Goal: Task Accomplishment & Management: Complete application form

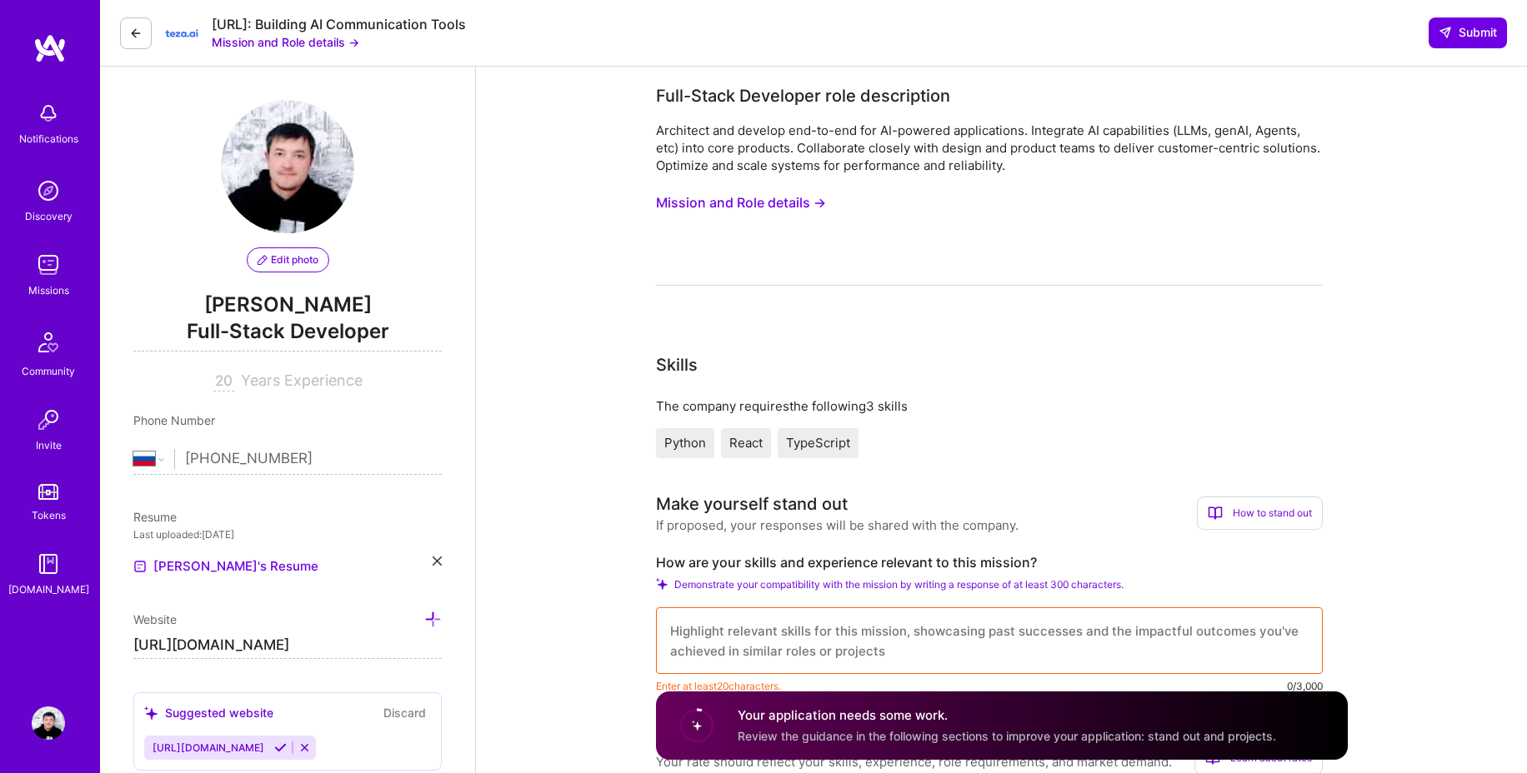
select select "RU"
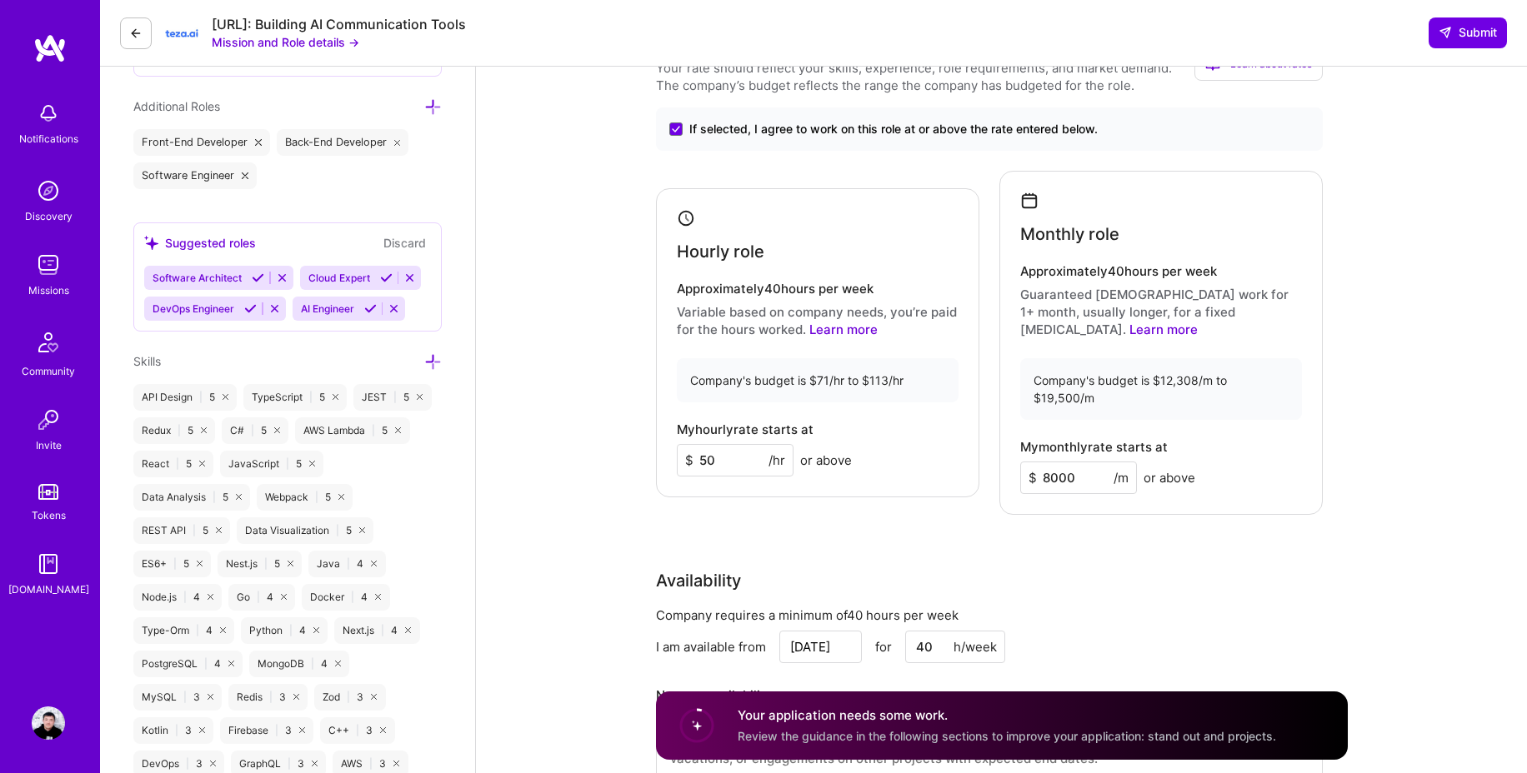
scroll to position [668, 0]
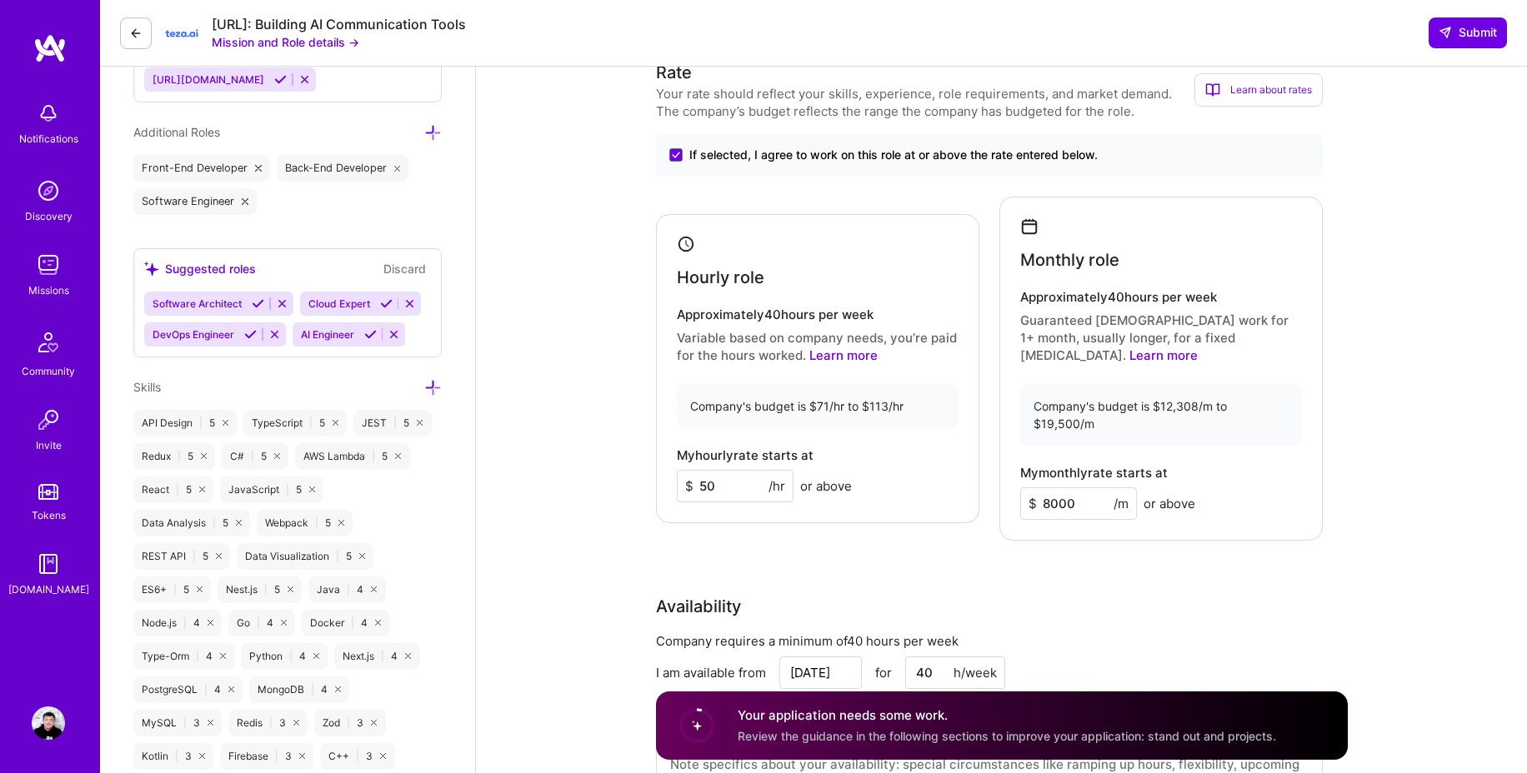
click at [1107, 487] on input "8000" at bounding box center [1078, 503] width 117 height 32
type input "9000"
click at [737, 478] on input "50" at bounding box center [735, 486] width 117 height 32
type input "60"
click at [1202, 594] on div "Availability" at bounding box center [989, 606] width 667 height 25
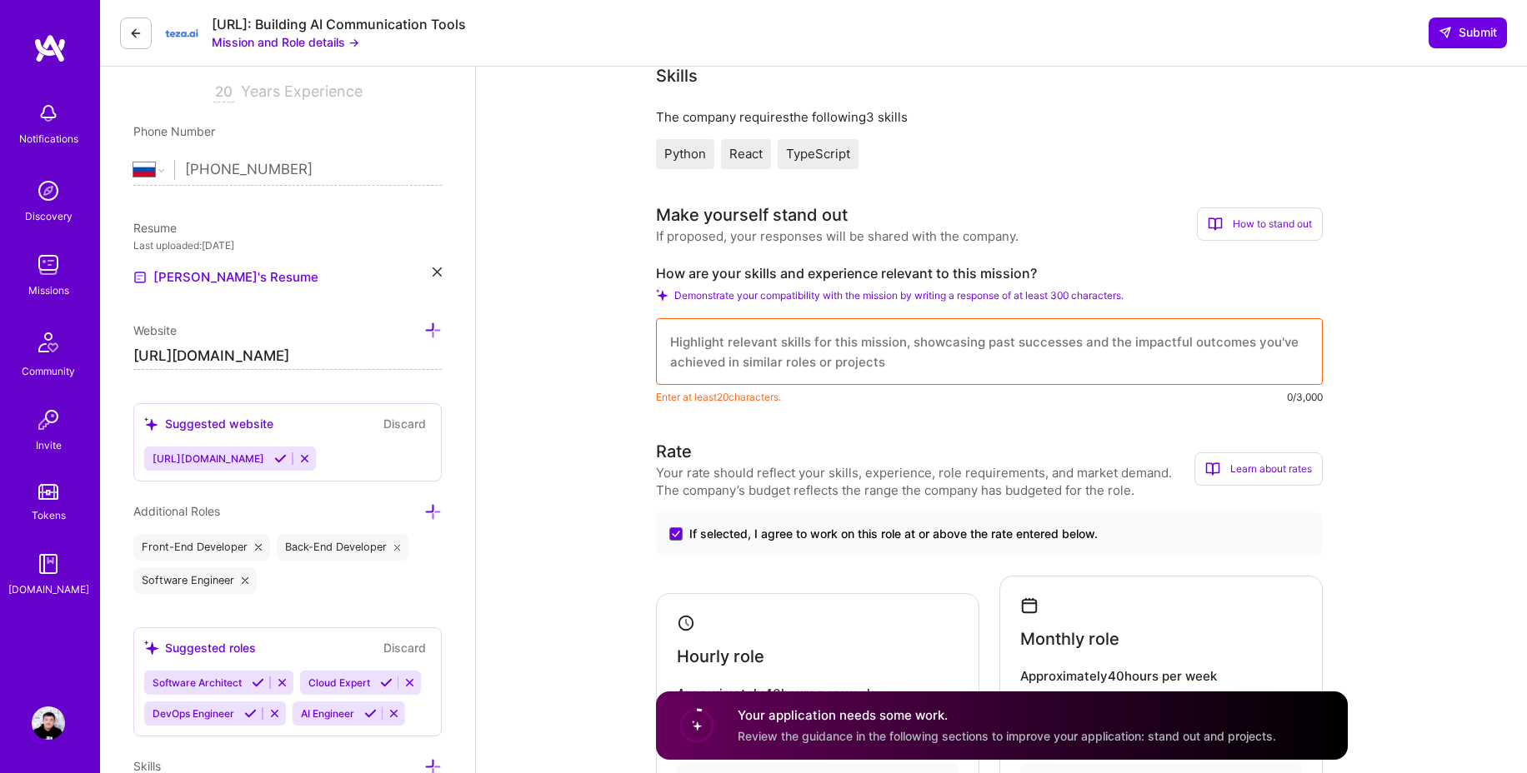
scroll to position [236, 0]
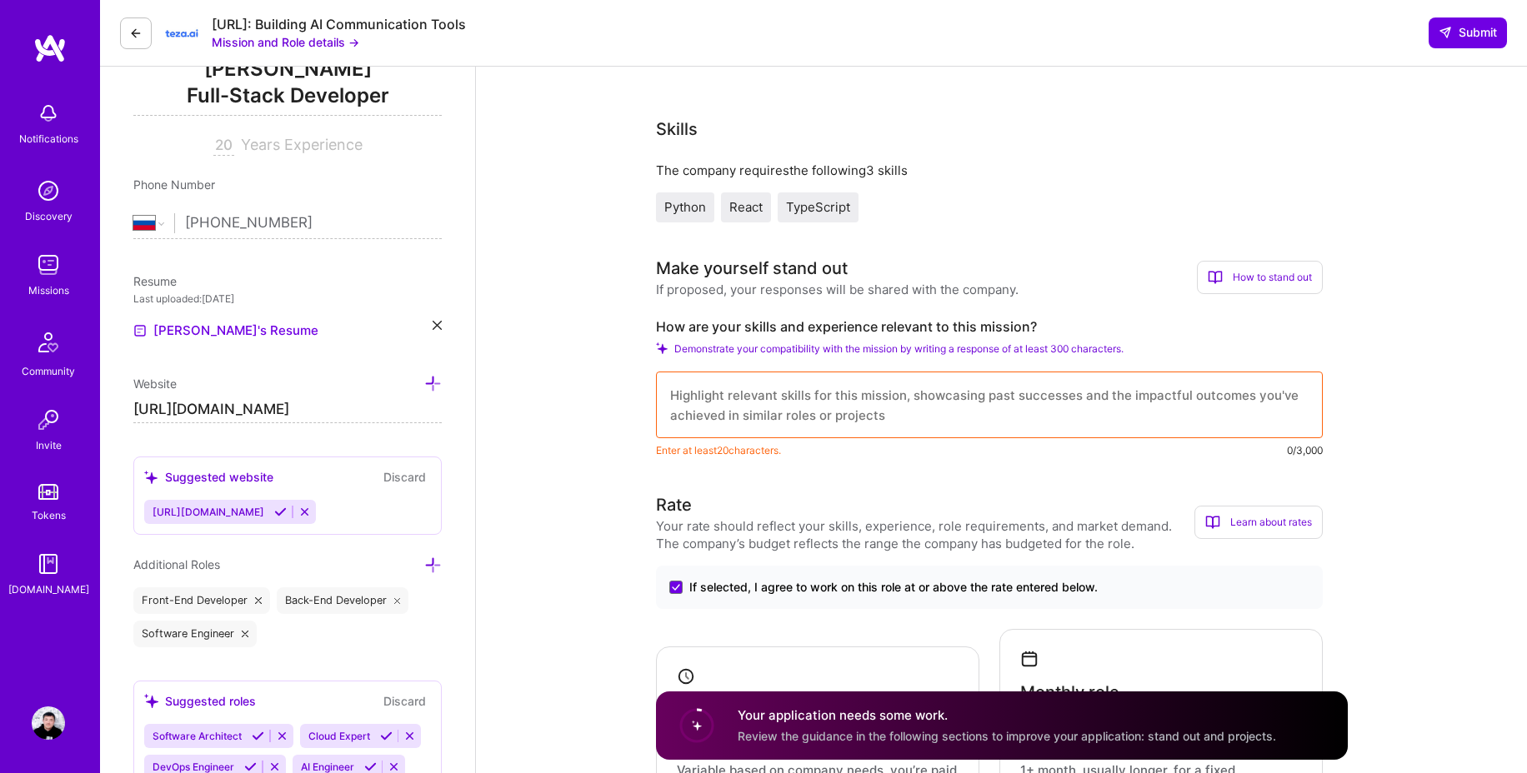
click at [1018, 420] on textarea at bounding box center [989, 405] width 667 height 67
click at [820, 388] on textarea at bounding box center [989, 405] width 667 height 67
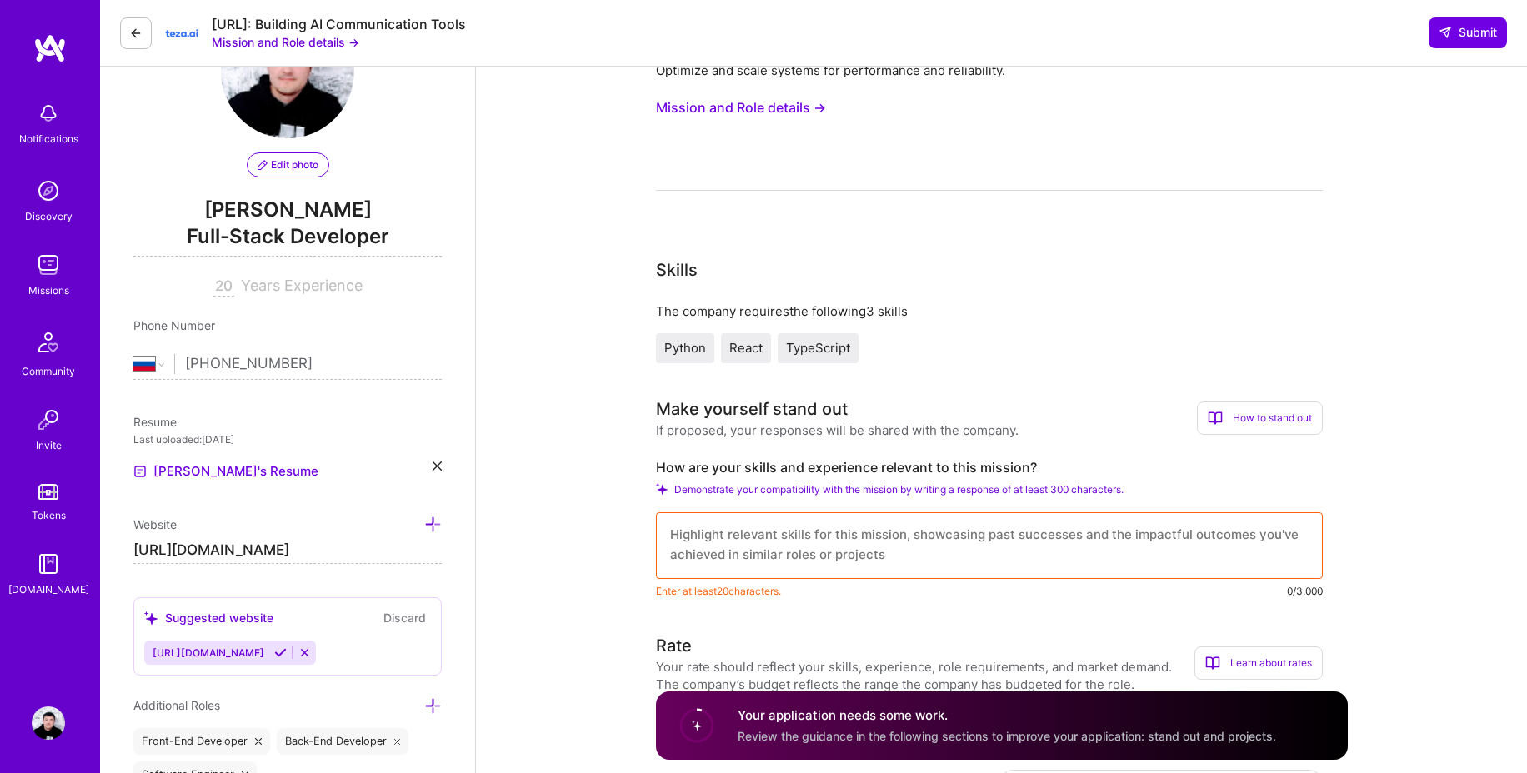
scroll to position [0, 0]
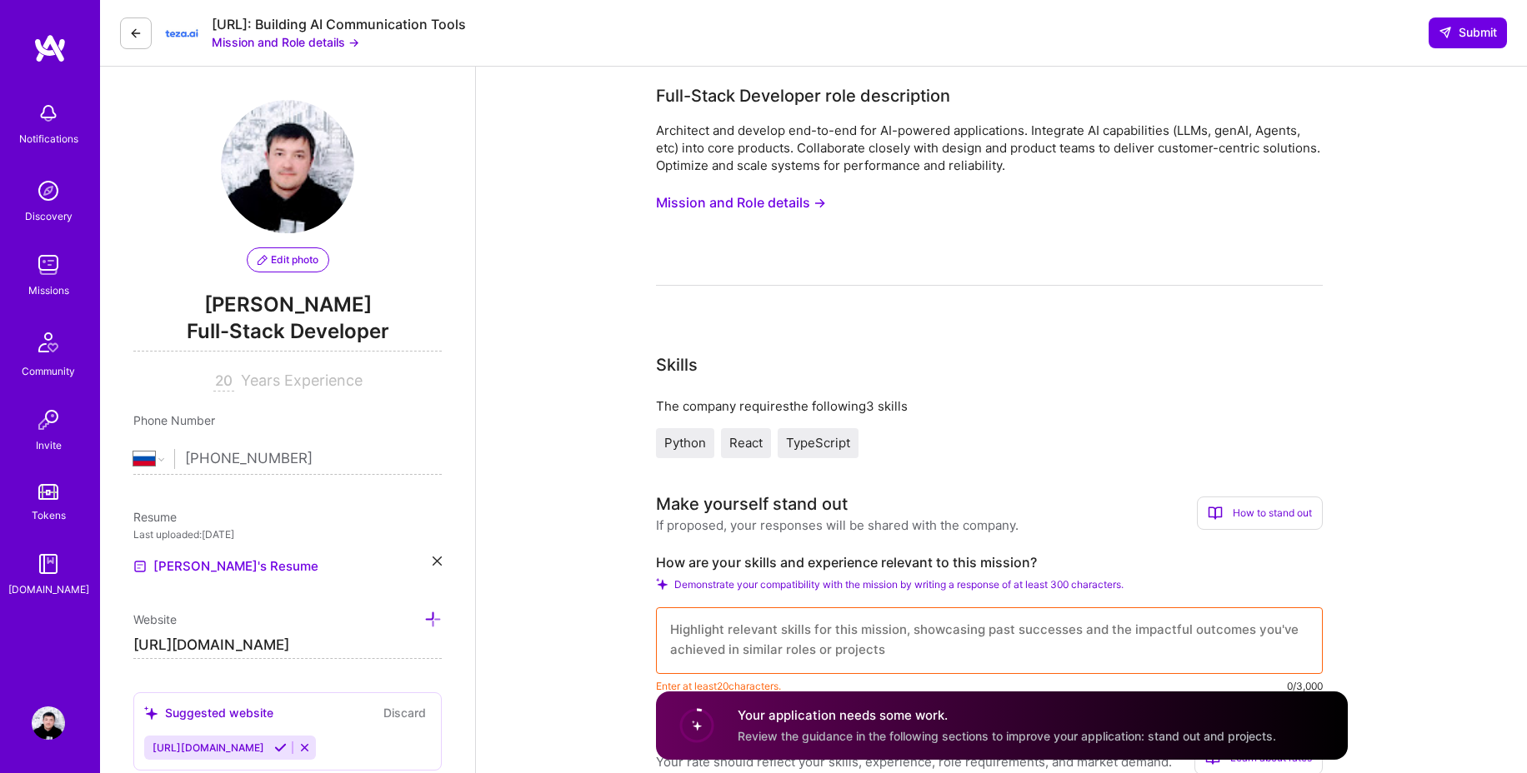
click at [761, 199] on button "Mission and Role details →" at bounding box center [741, 202] width 170 height 31
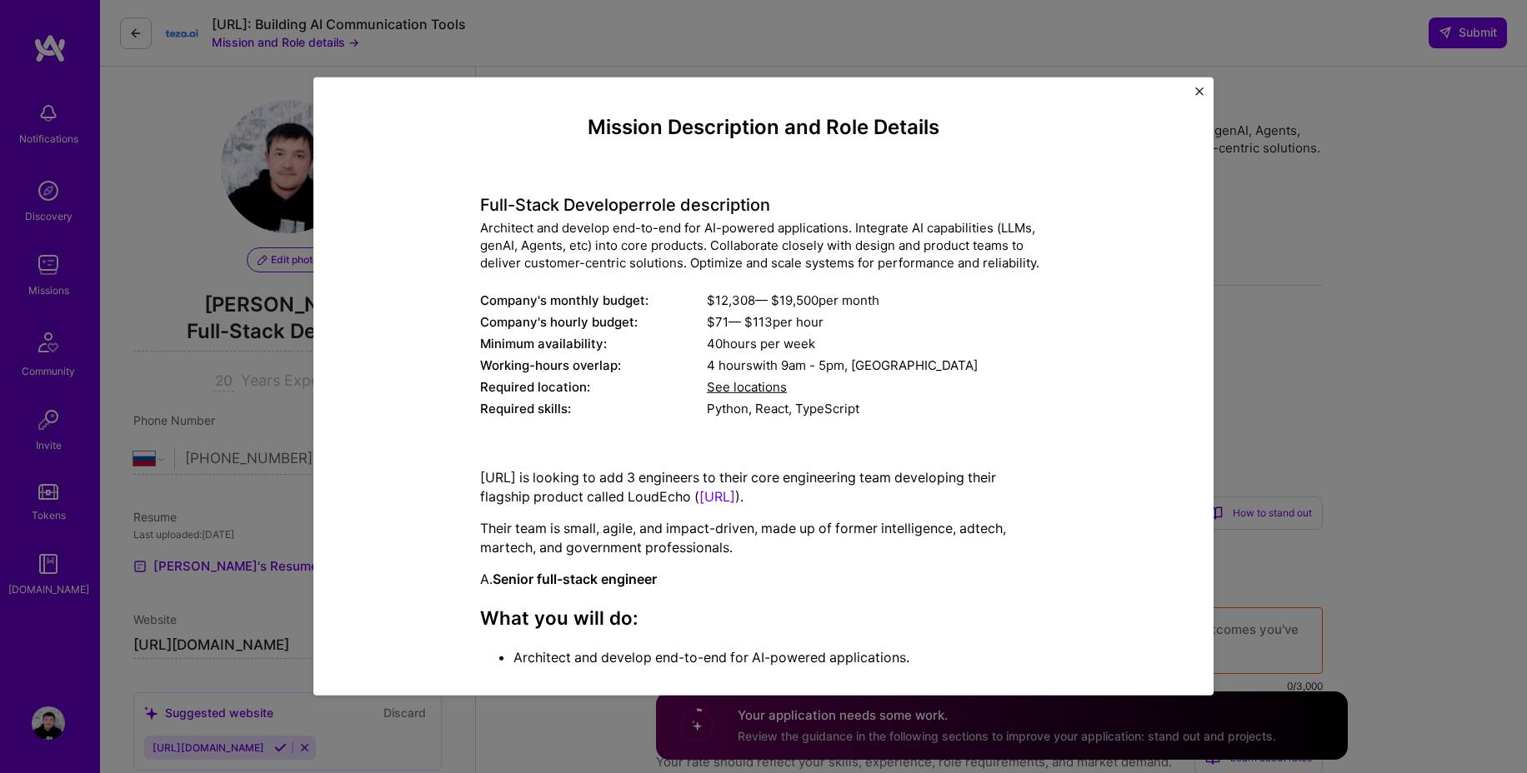
click at [735, 499] on link "[URL]" at bounding box center [717, 496] width 36 height 17
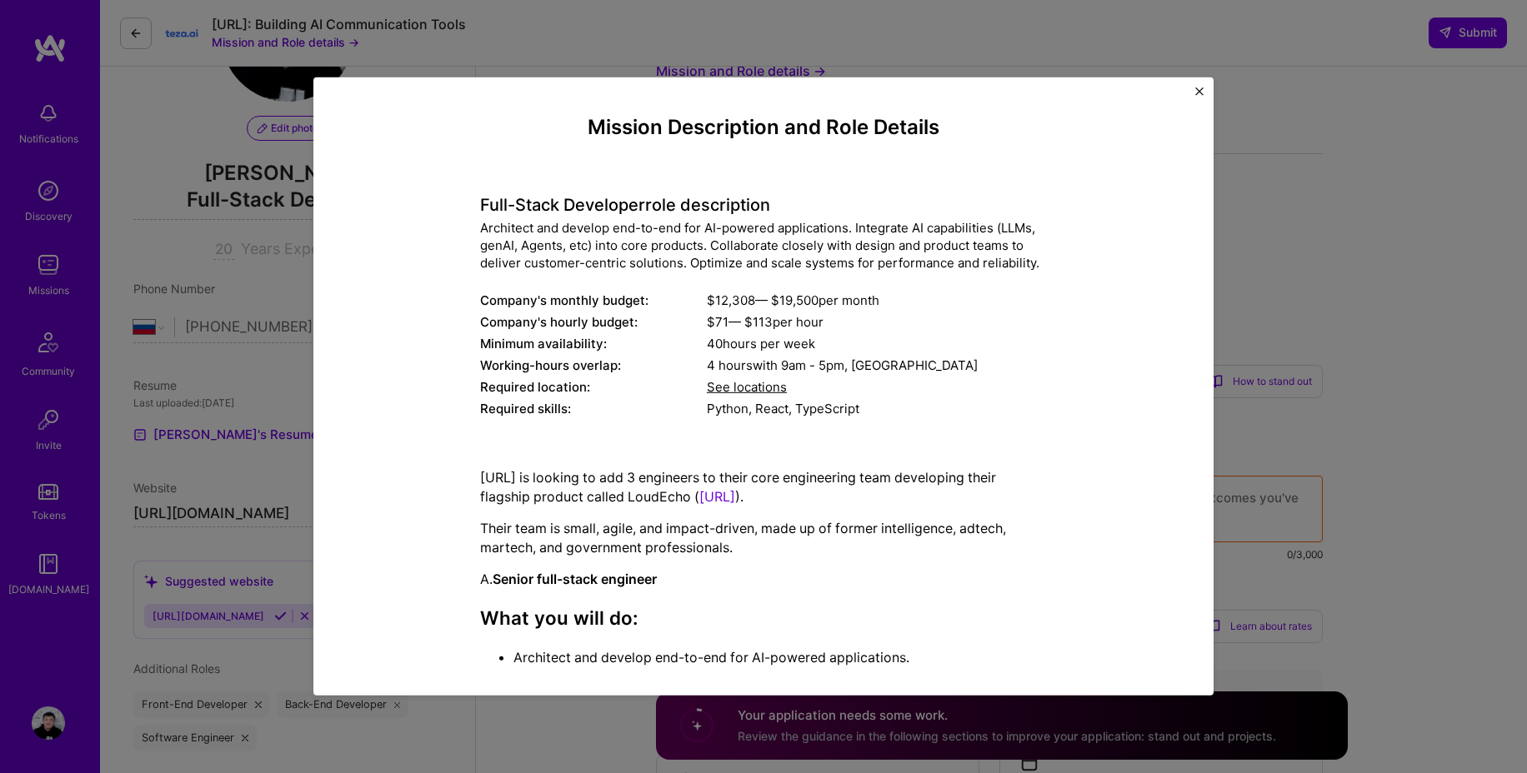
click at [1202, 93] on img "Close" at bounding box center [1199, 91] width 8 height 8
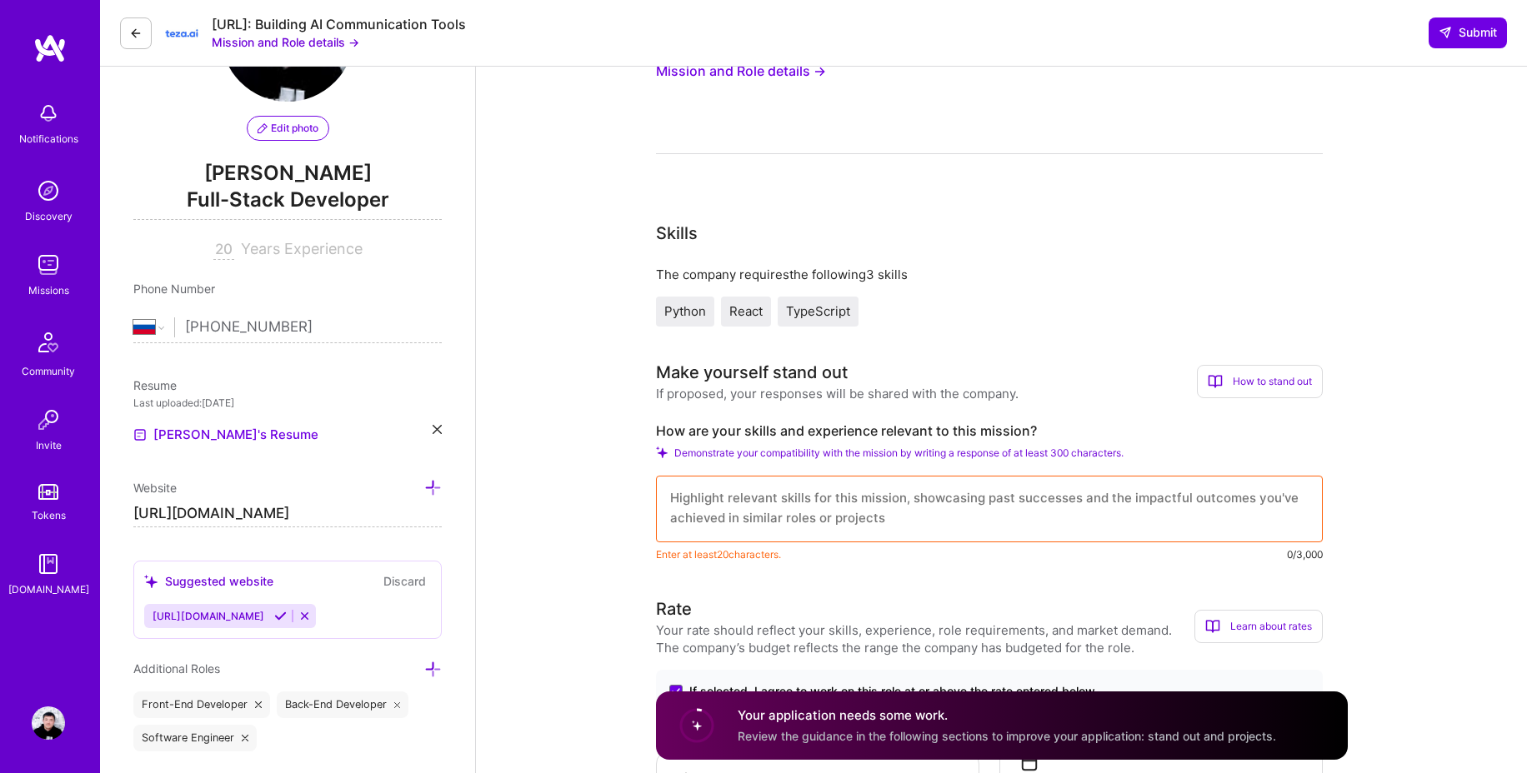
click at [57, 267] on img at bounding box center [48, 264] width 33 height 33
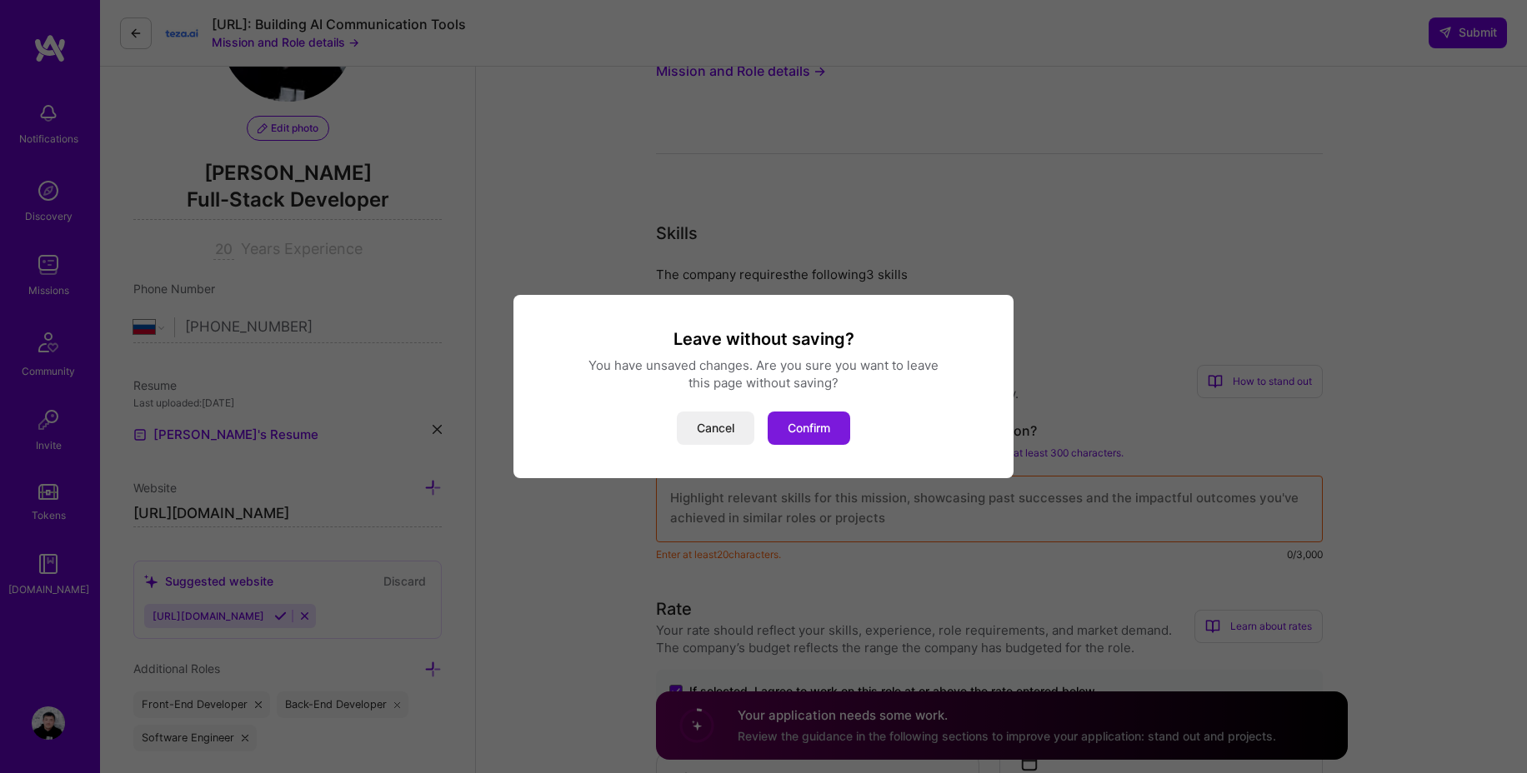
click at [812, 427] on button "Confirm" at bounding box center [808, 428] width 82 height 33
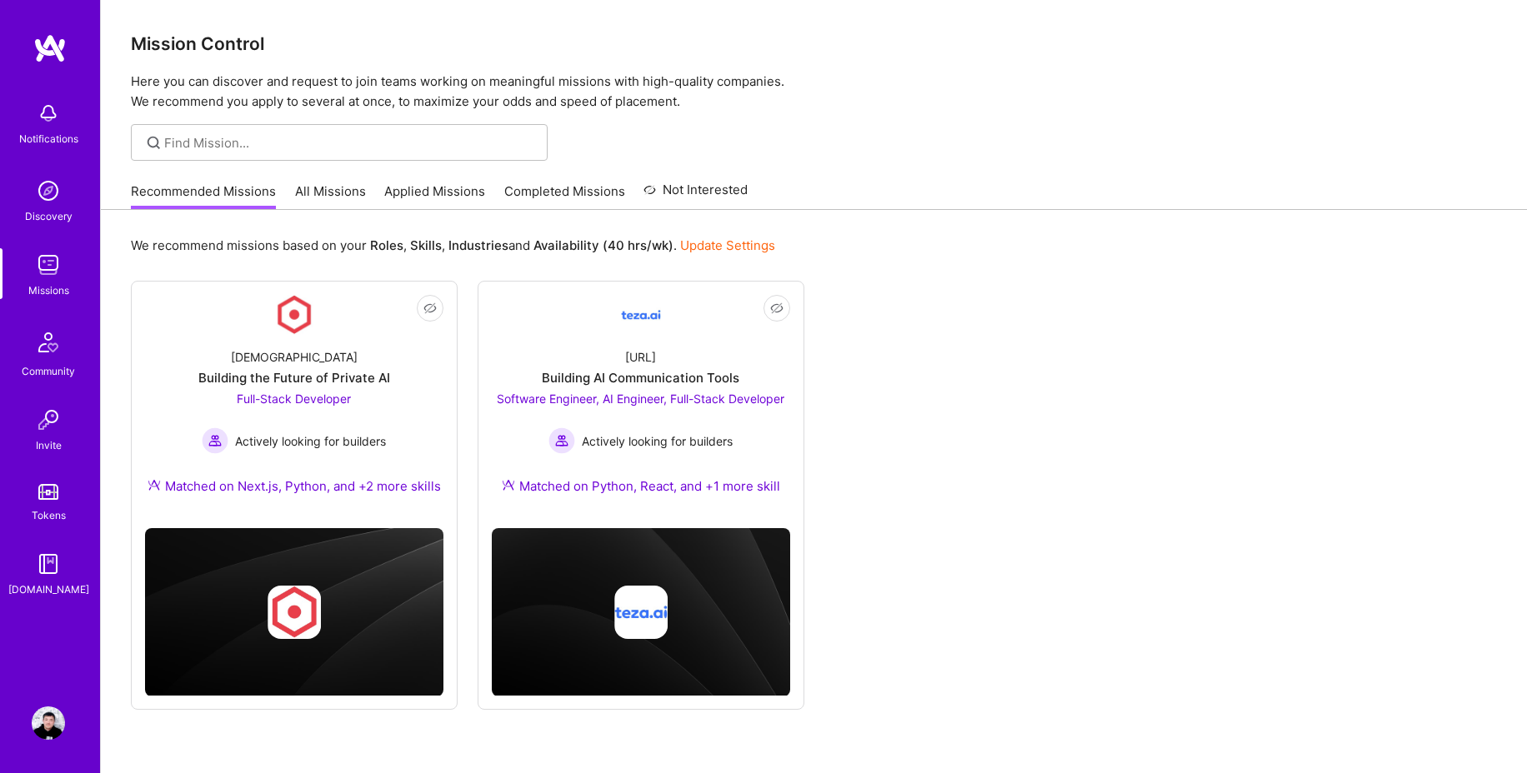
click at [925, 386] on div "Not Interested Kynismos Building the Future of Private AI Full-Stack Developer …" at bounding box center [814, 495] width 1366 height 429
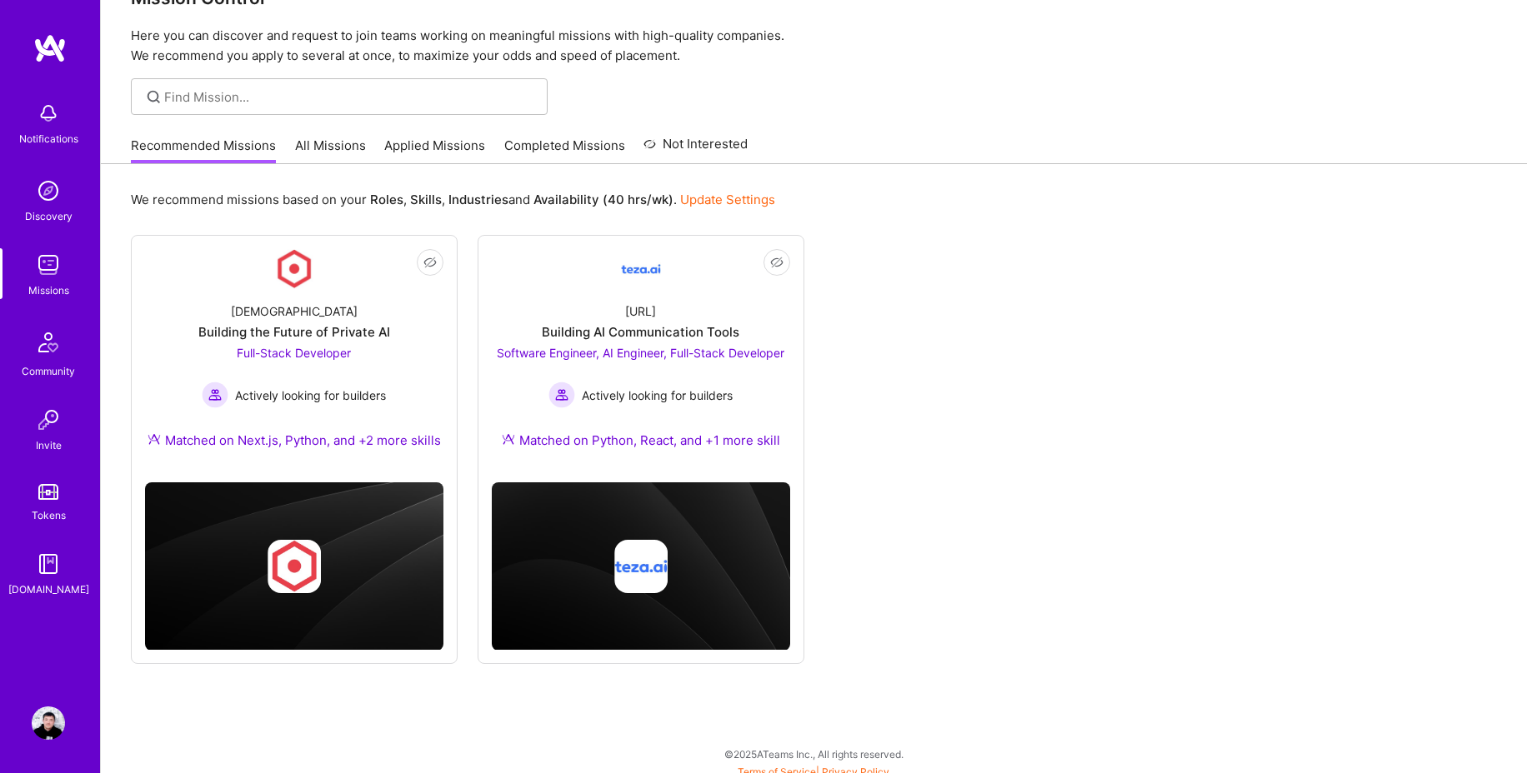
scroll to position [55, 0]
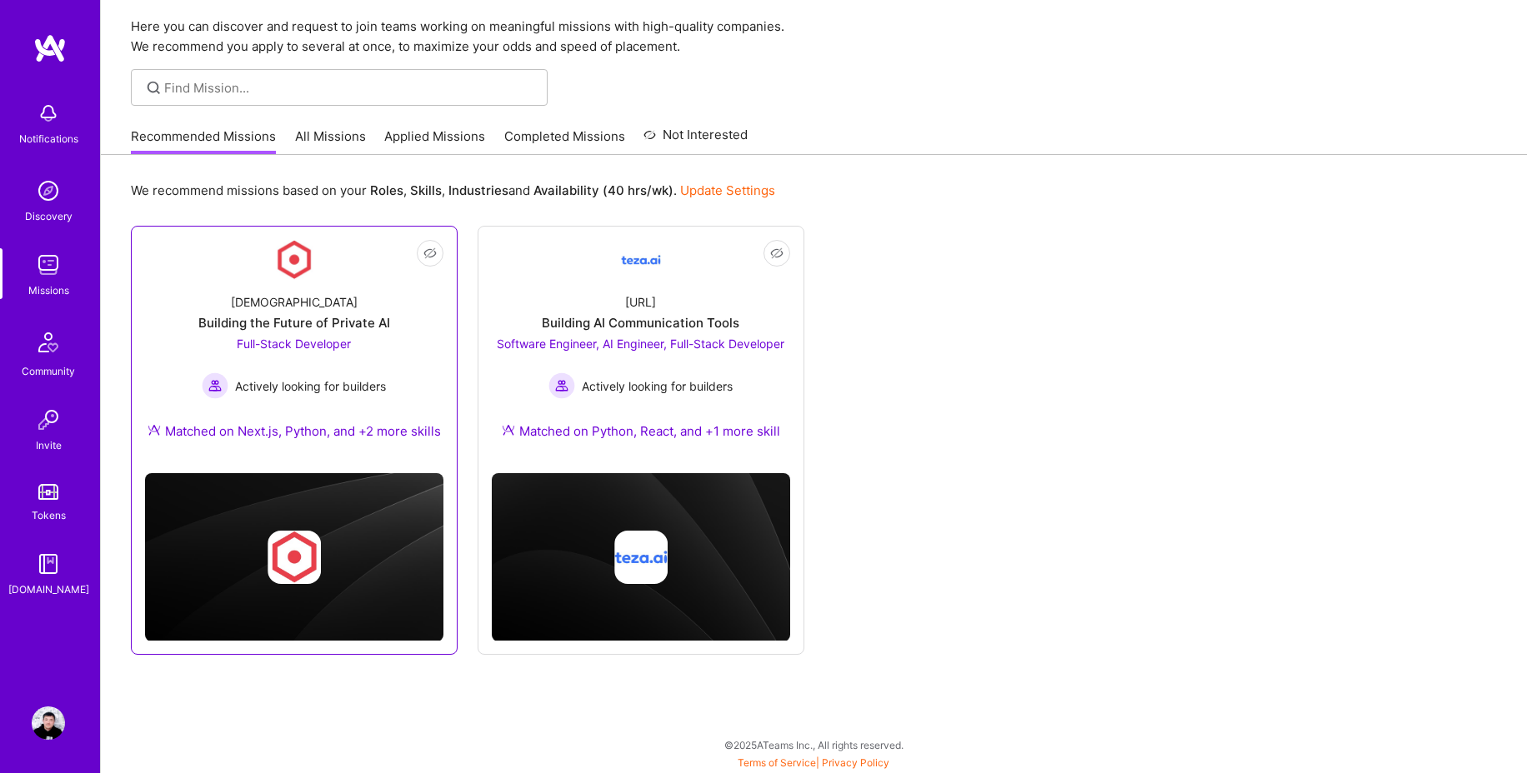
click at [339, 354] on div "Full-Stack Developer Actively looking for builders" at bounding box center [294, 367] width 184 height 64
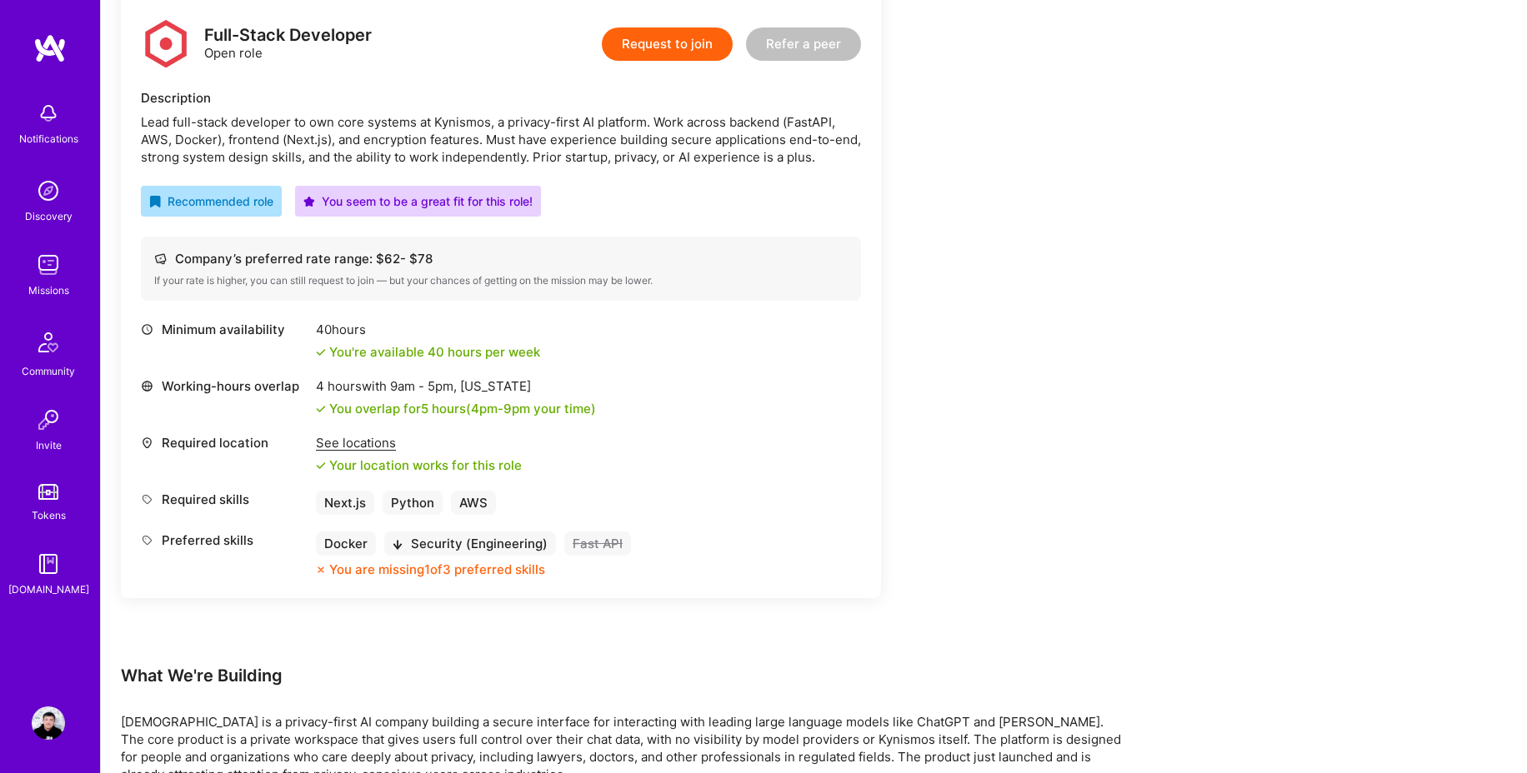
scroll to position [432, 0]
click at [377, 439] on div "See locations" at bounding box center [419, 440] width 206 height 17
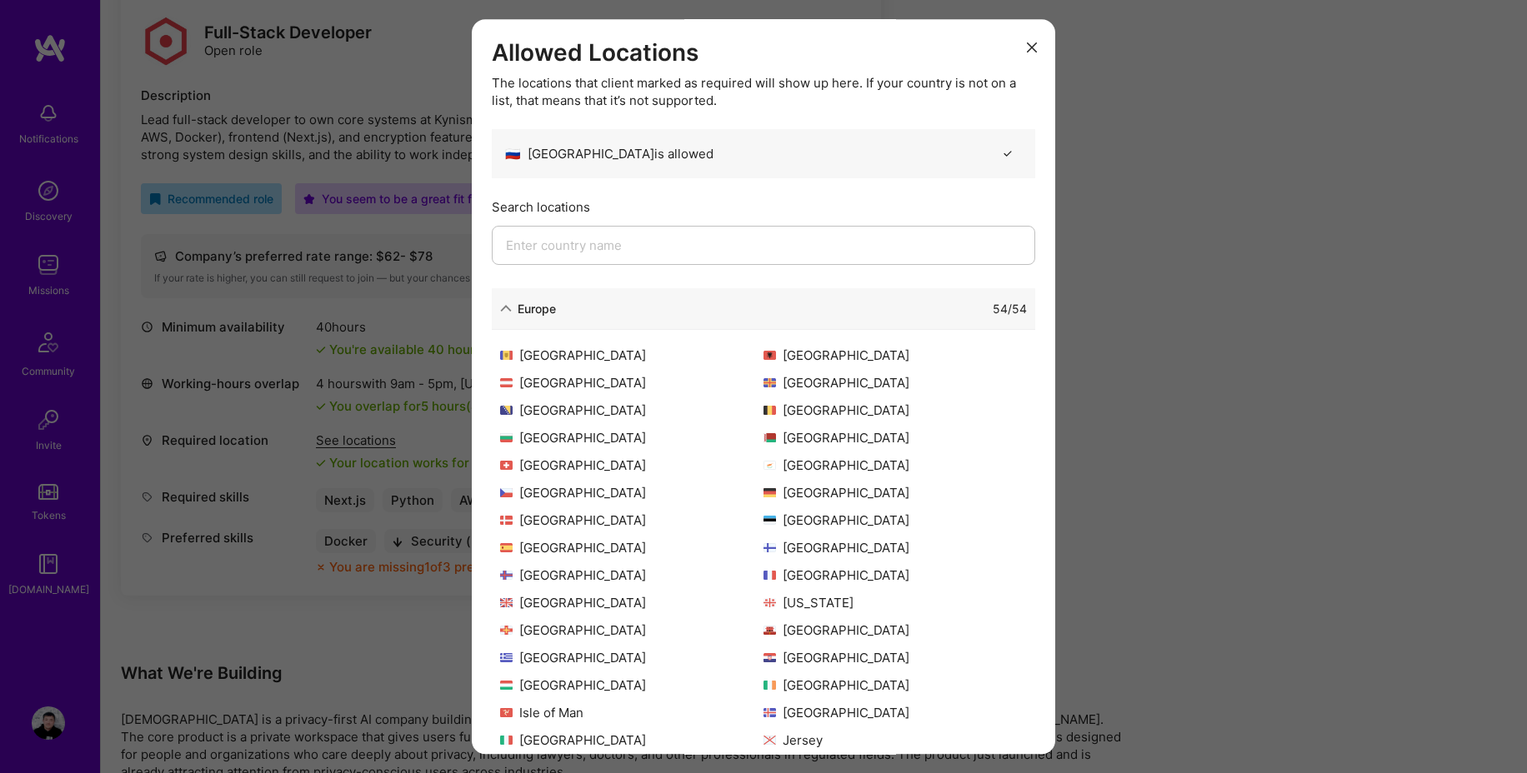
click at [1107, 137] on div "Allowed Locations The locations that client marked as required will show up her…" at bounding box center [763, 386] width 1527 height 773
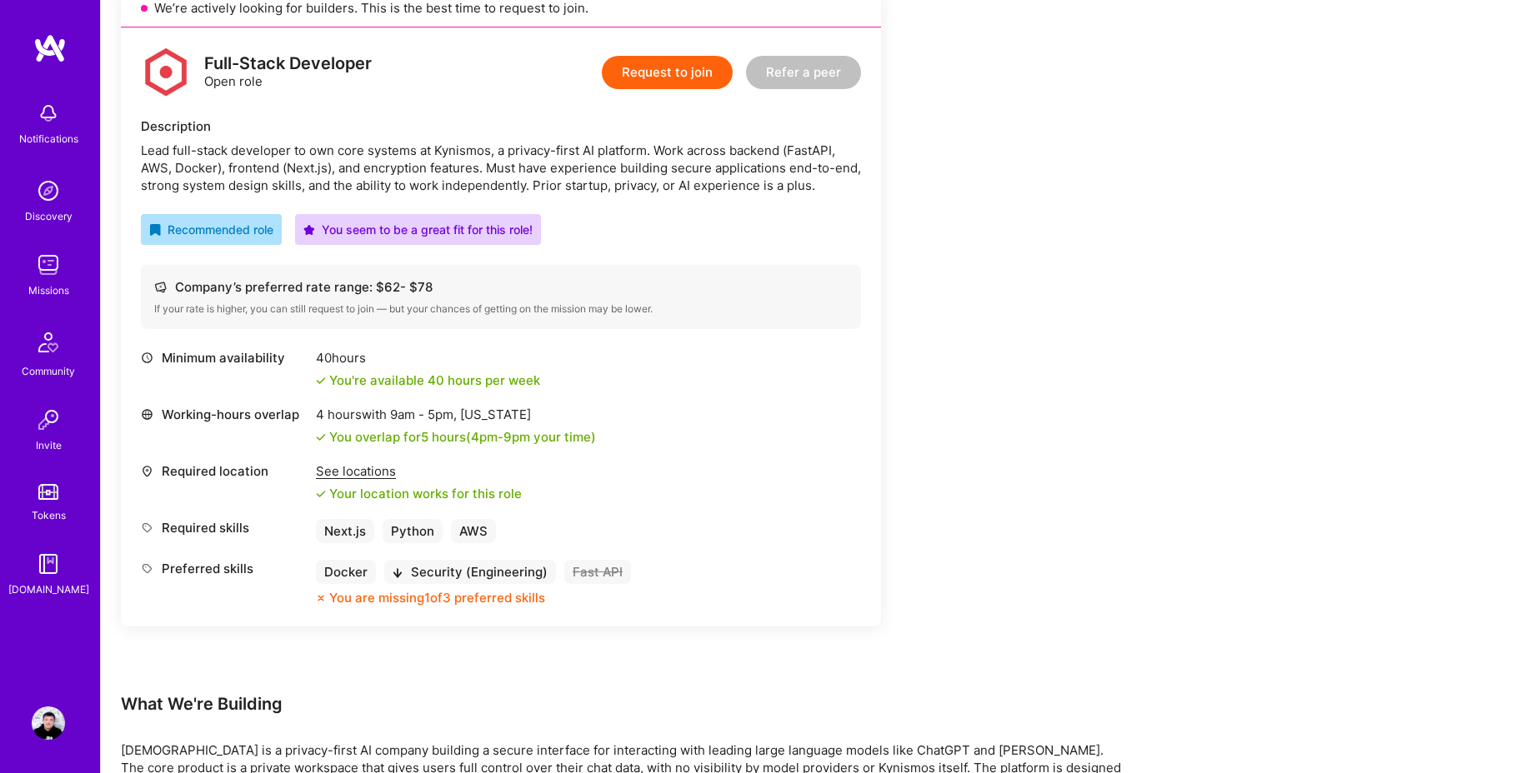
scroll to position [0, 0]
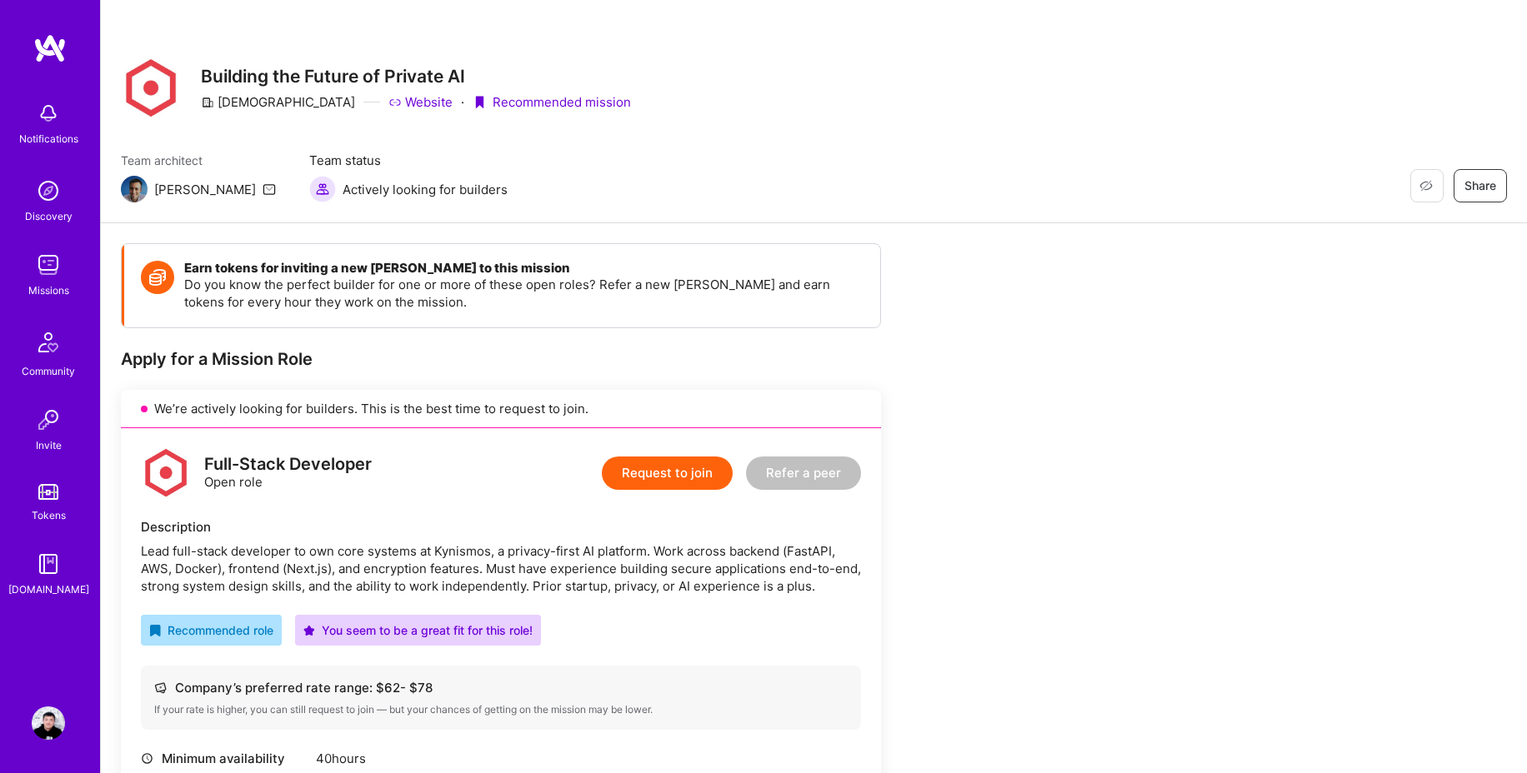
click at [52, 257] on img at bounding box center [48, 264] width 33 height 33
